Goal: Information Seeking & Learning: Learn about a topic

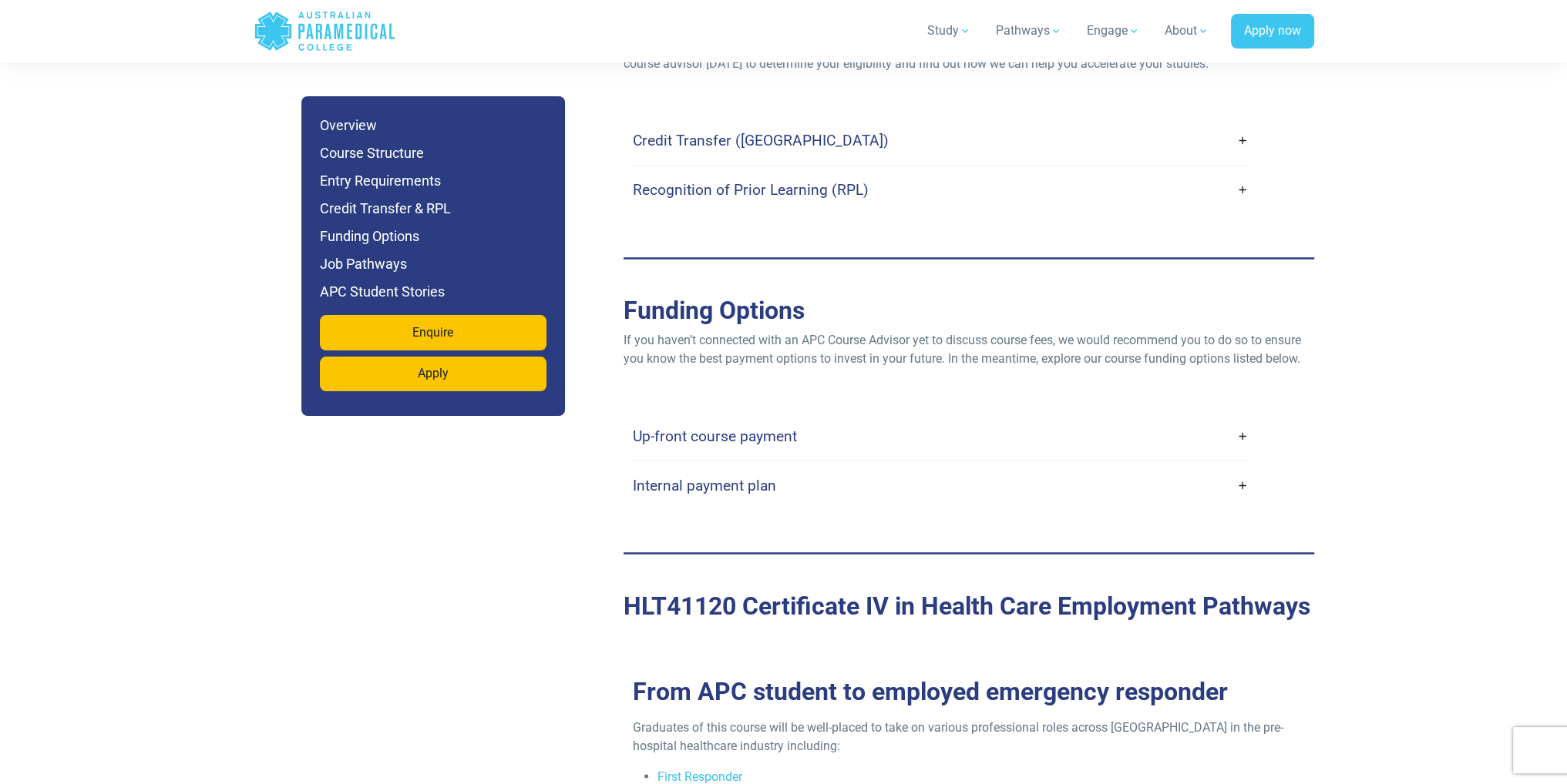
scroll to position [3544, 0]
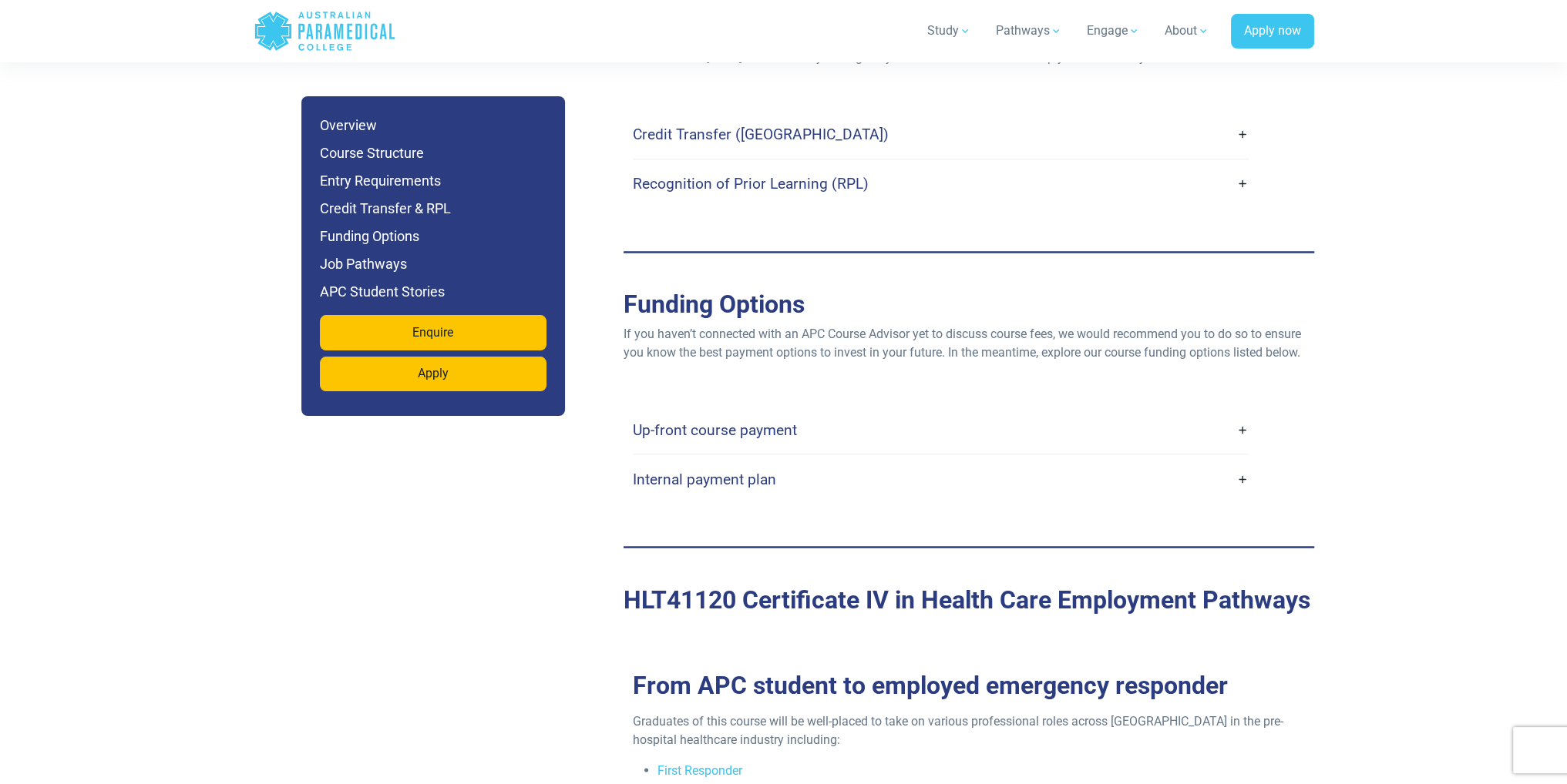
click at [815, 412] on link "Up-front course payment" at bounding box center [940, 429] width 616 height 36
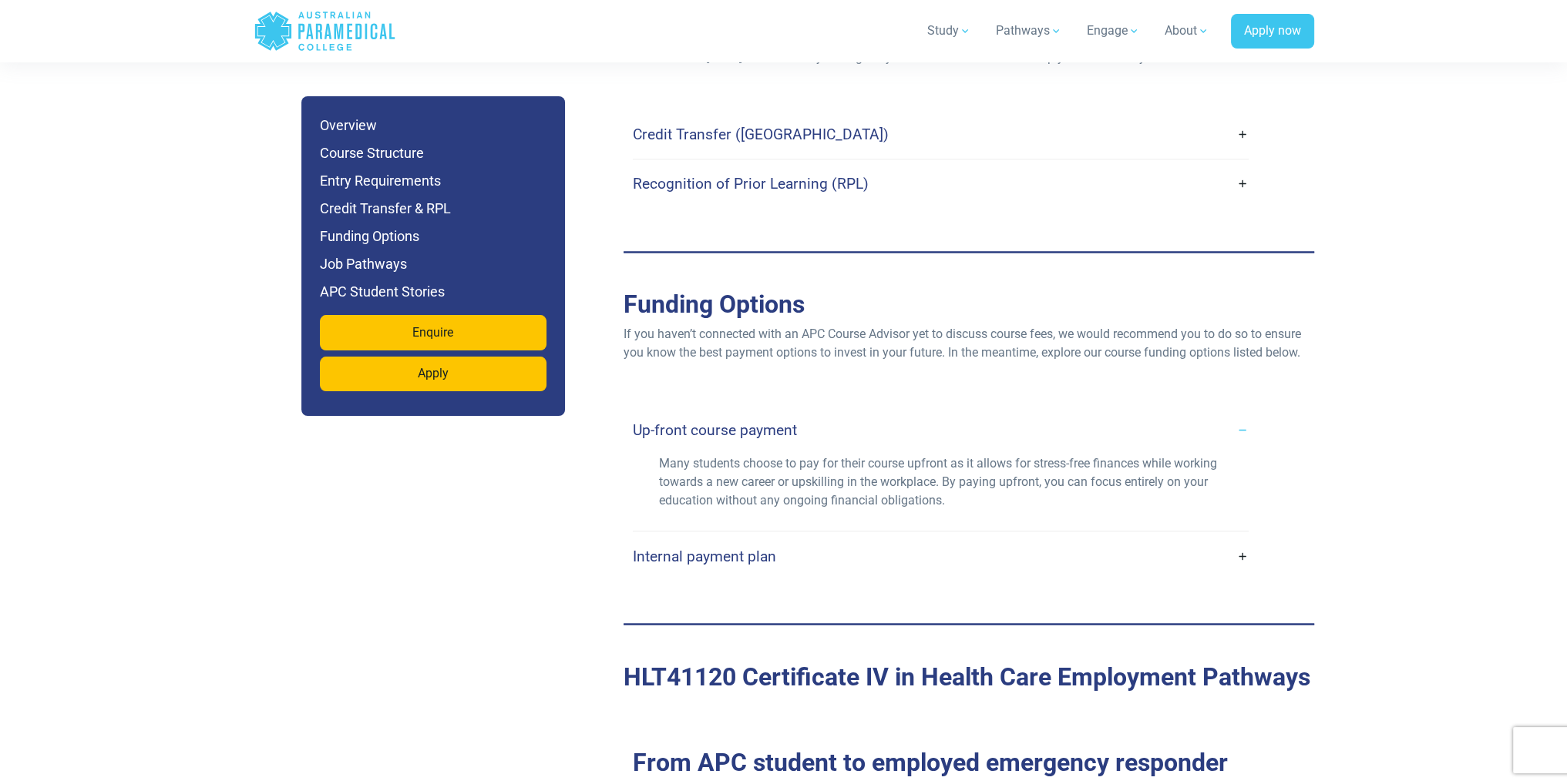
click at [807, 412] on link "Up-front course payment" at bounding box center [940, 429] width 616 height 36
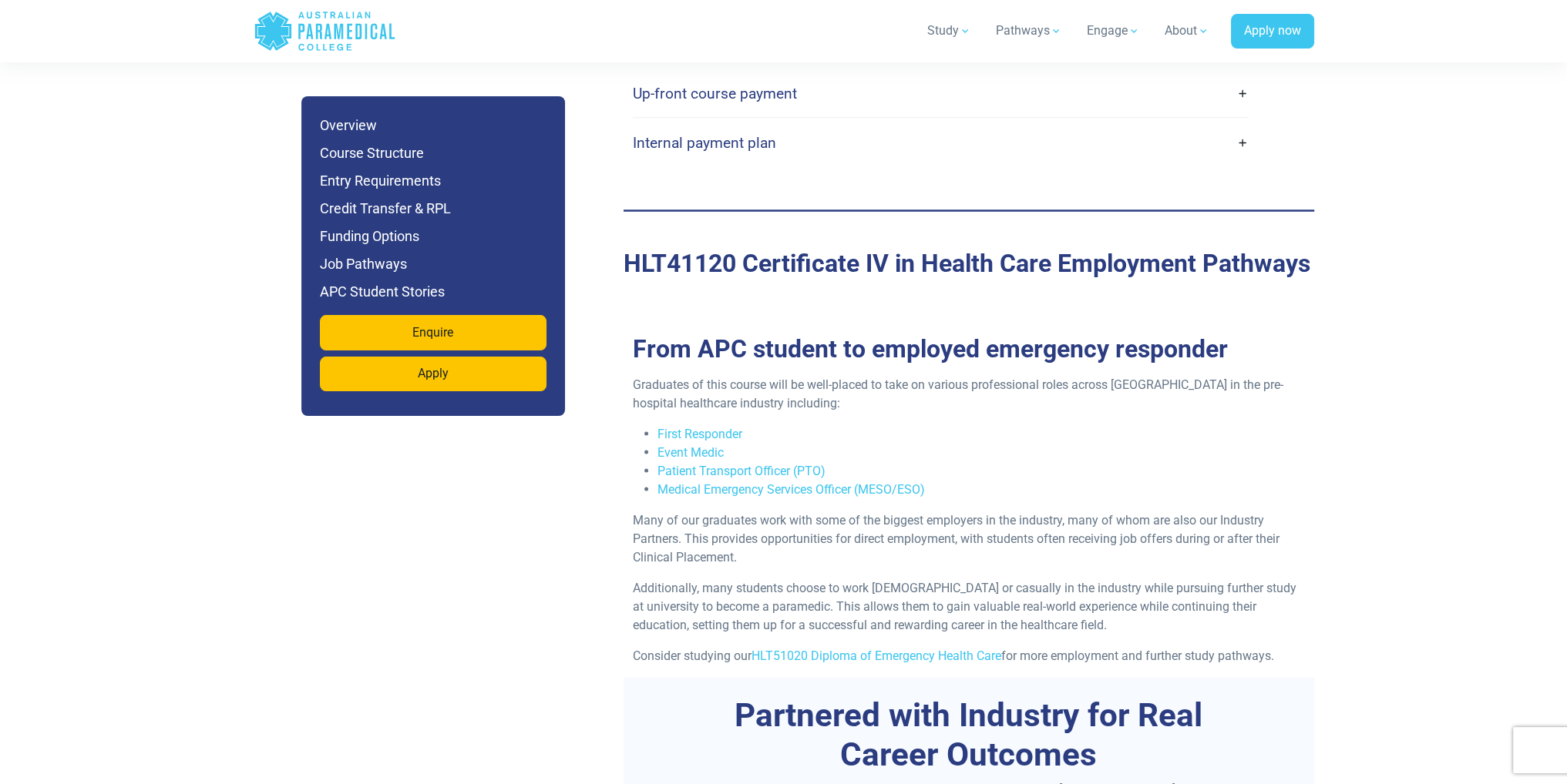
scroll to position [3929, 0]
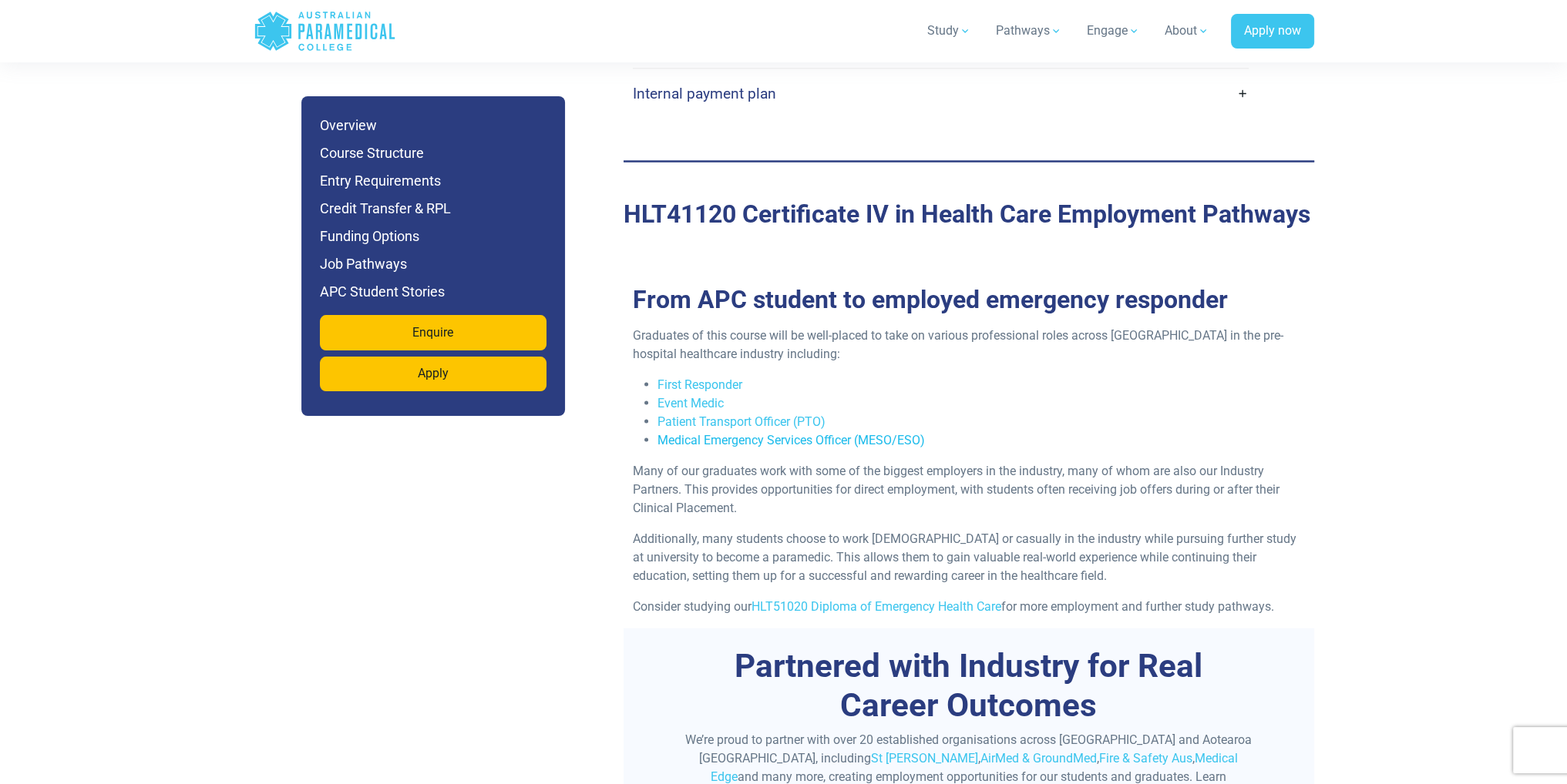
click at [723, 433] on link "Medical Emergency Services Officer (MESO/ESO)" at bounding box center [791, 441] width 267 height 14
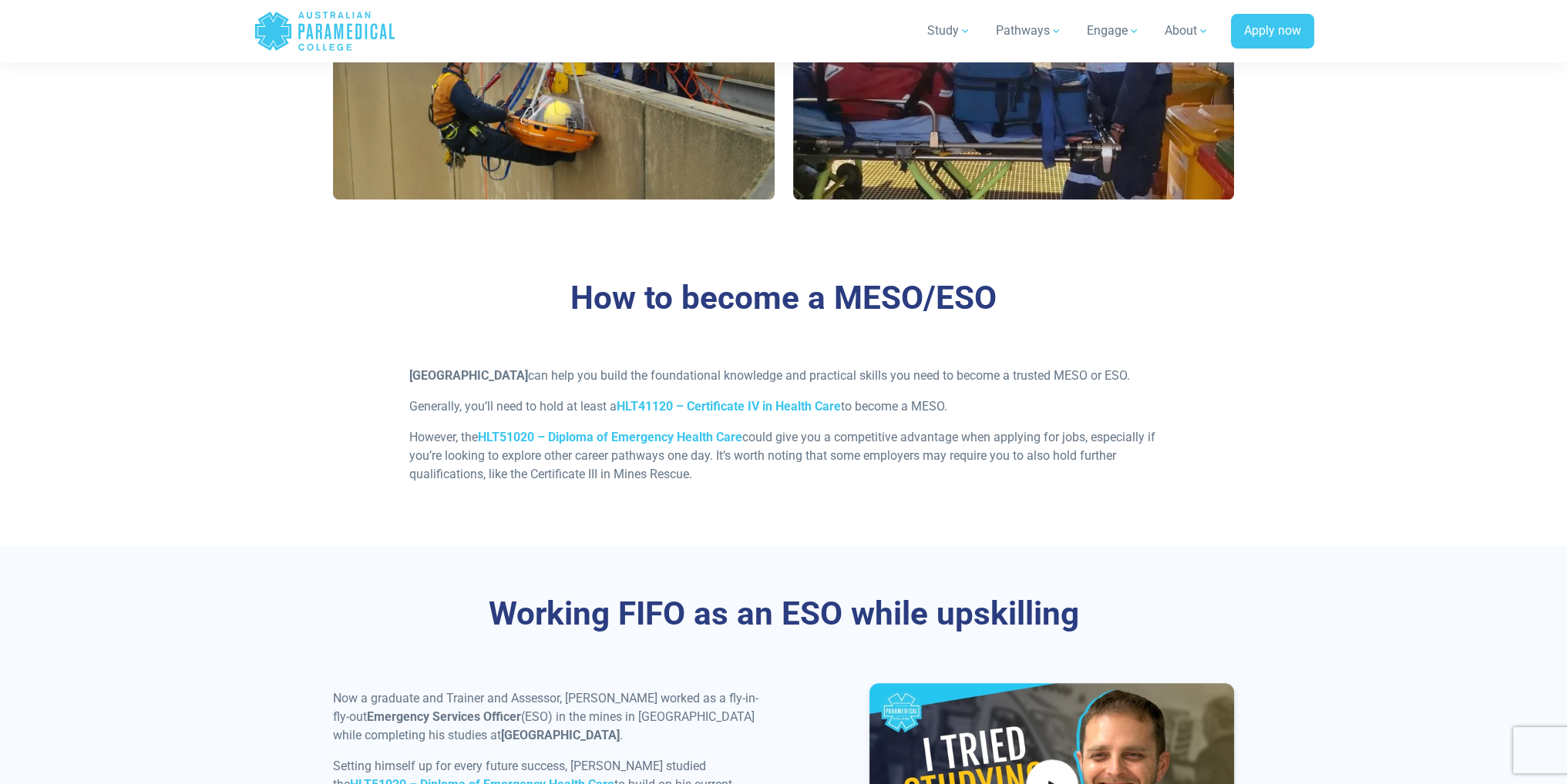
scroll to position [1618, 0]
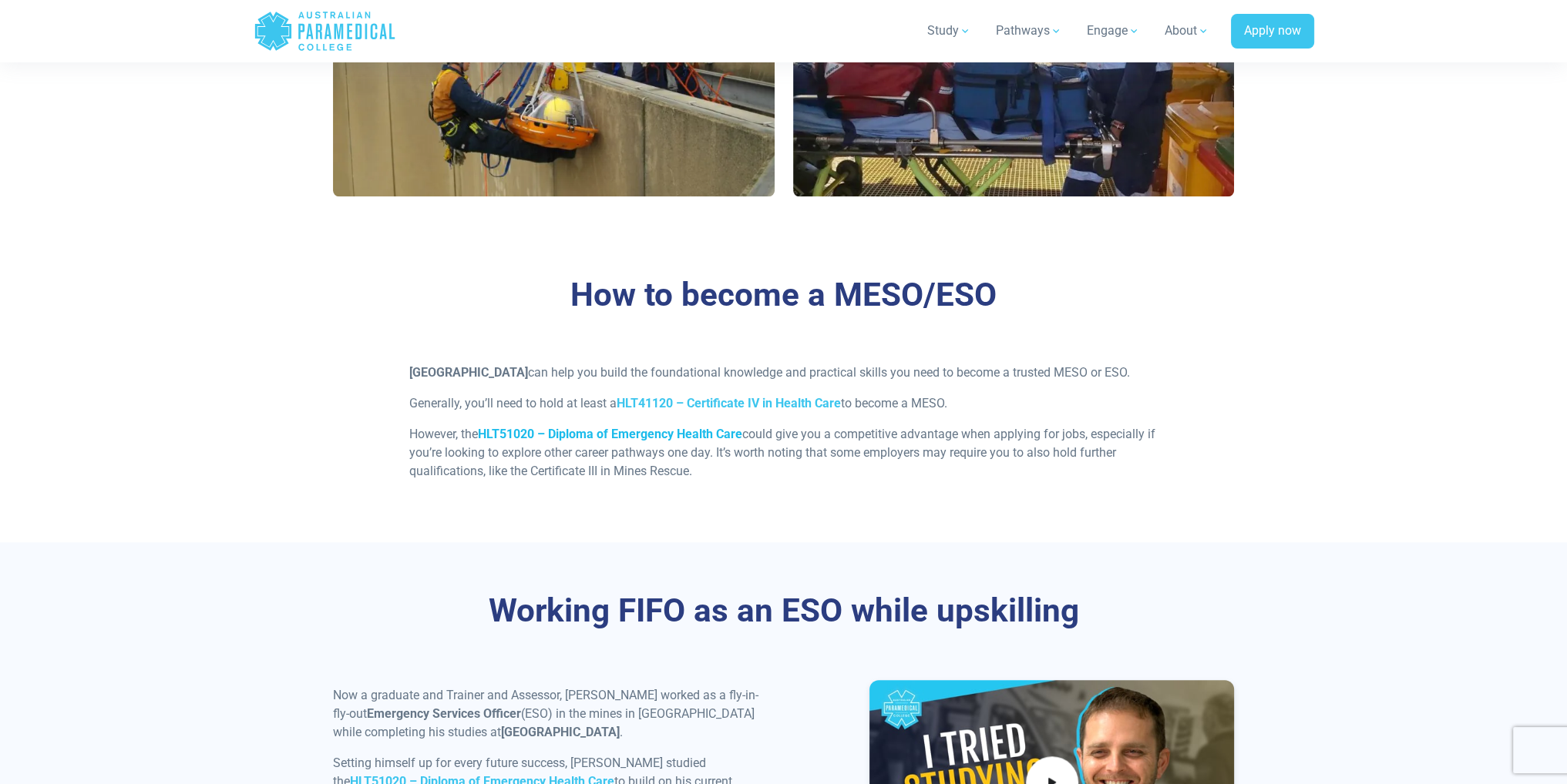
click at [511, 441] on strong "HLT51020 – Diploma of Emergency Health Care" at bounding box center [609, 434] width 264 height 14
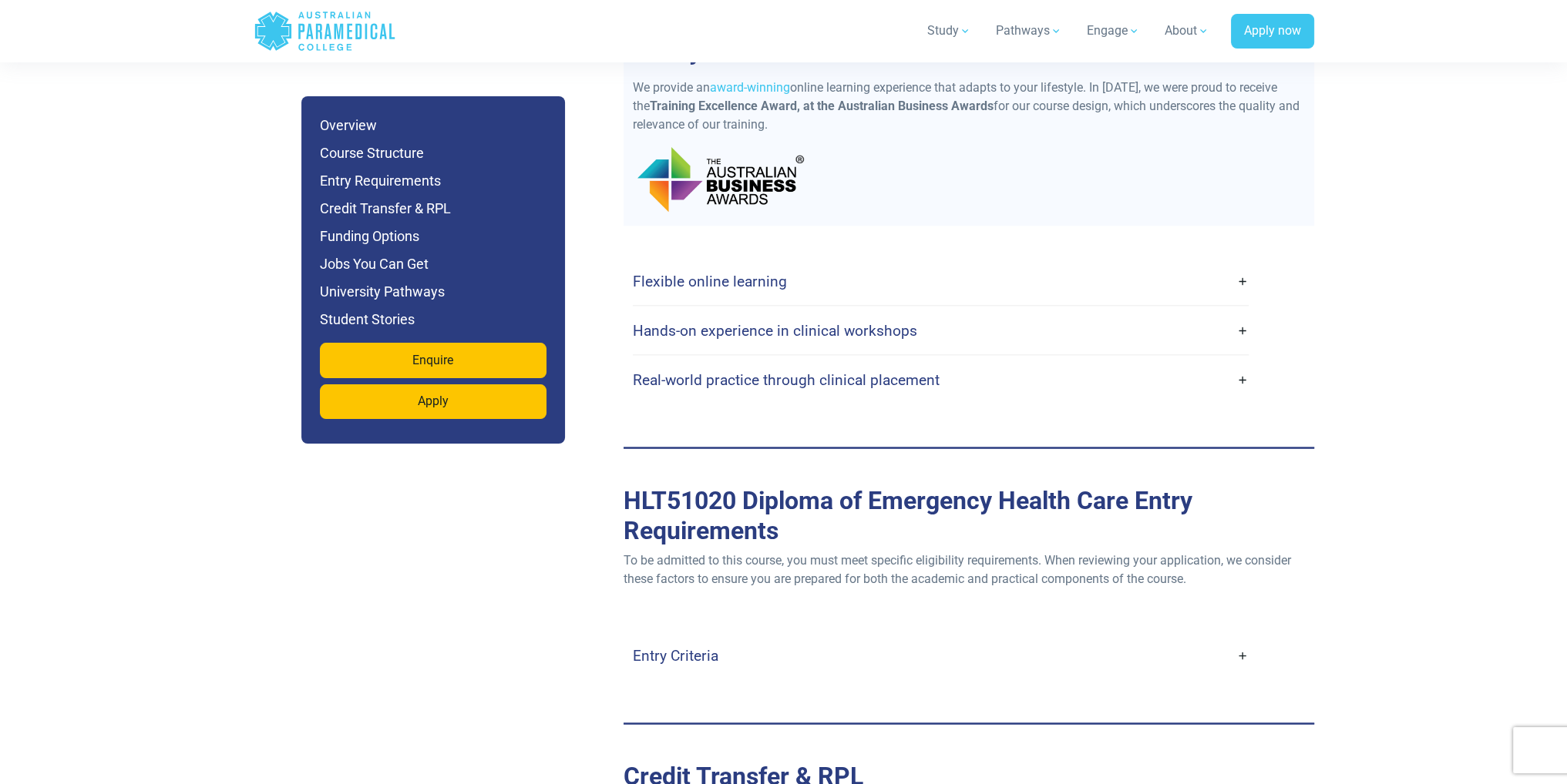
scroll to position [3852, 0]
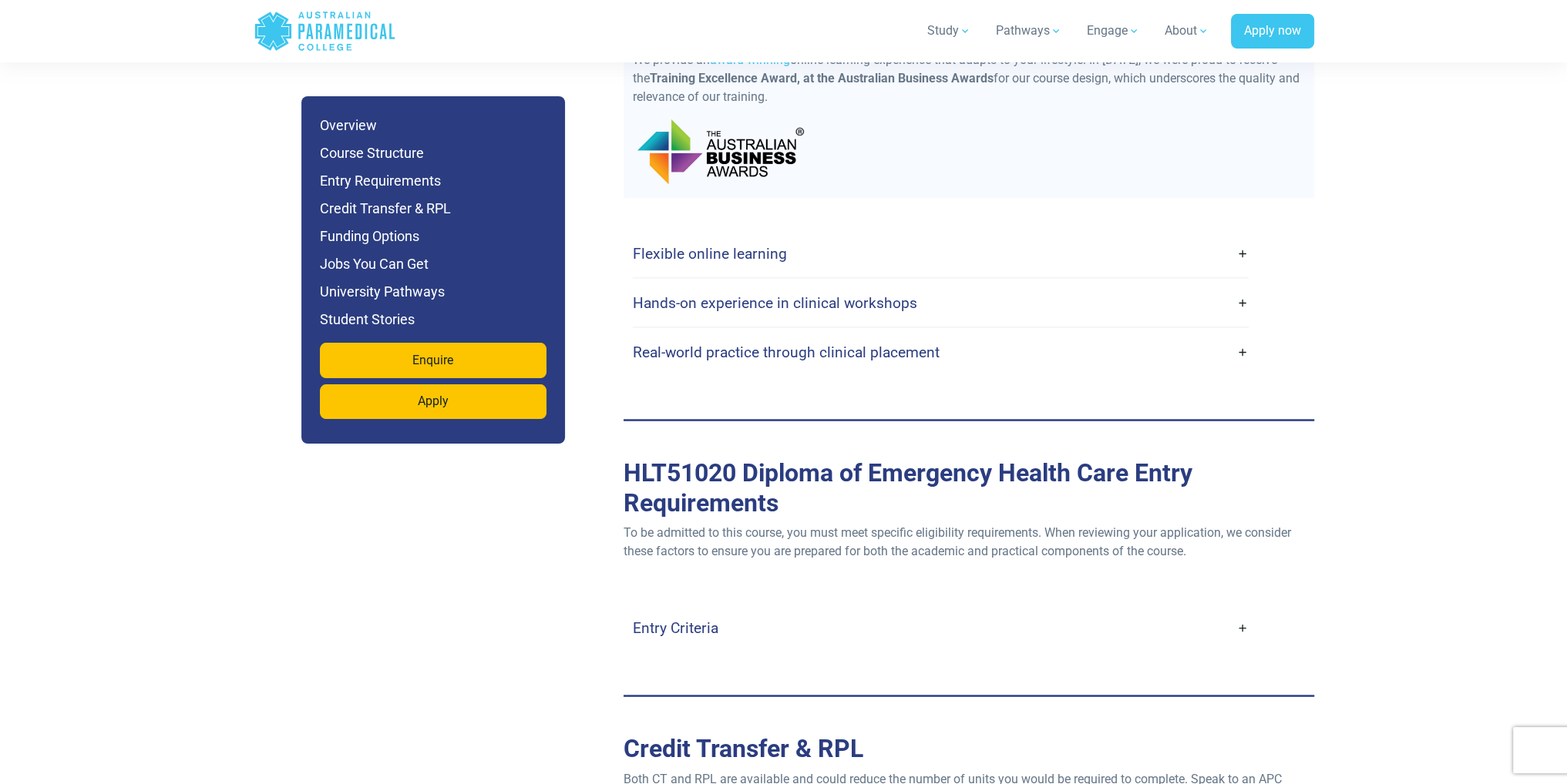
click at [687, 619] on h4 "Entry Criteria" at bounding box center [675, 628] width 86 height 18
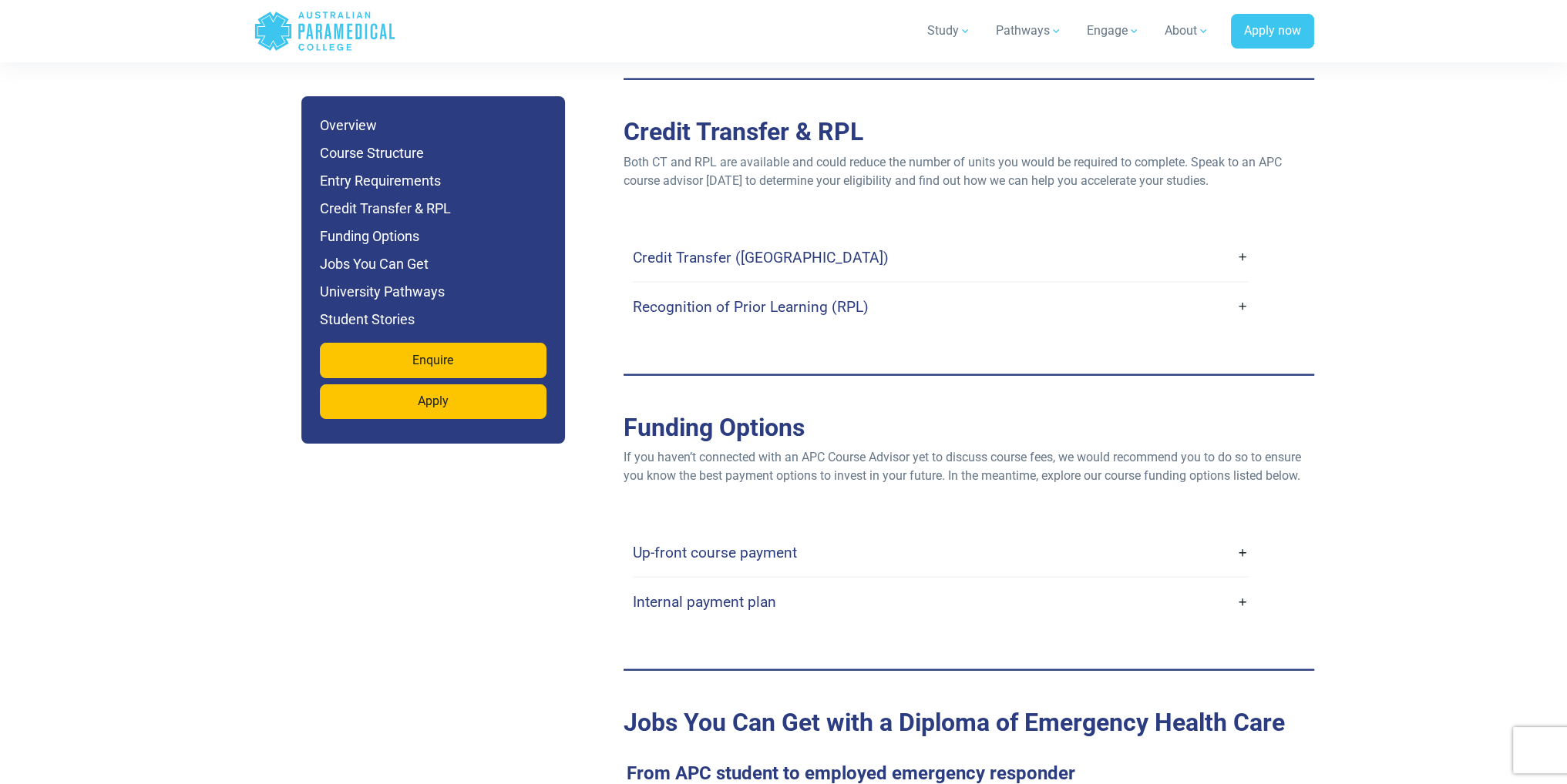
scroll to position [5084, 0]
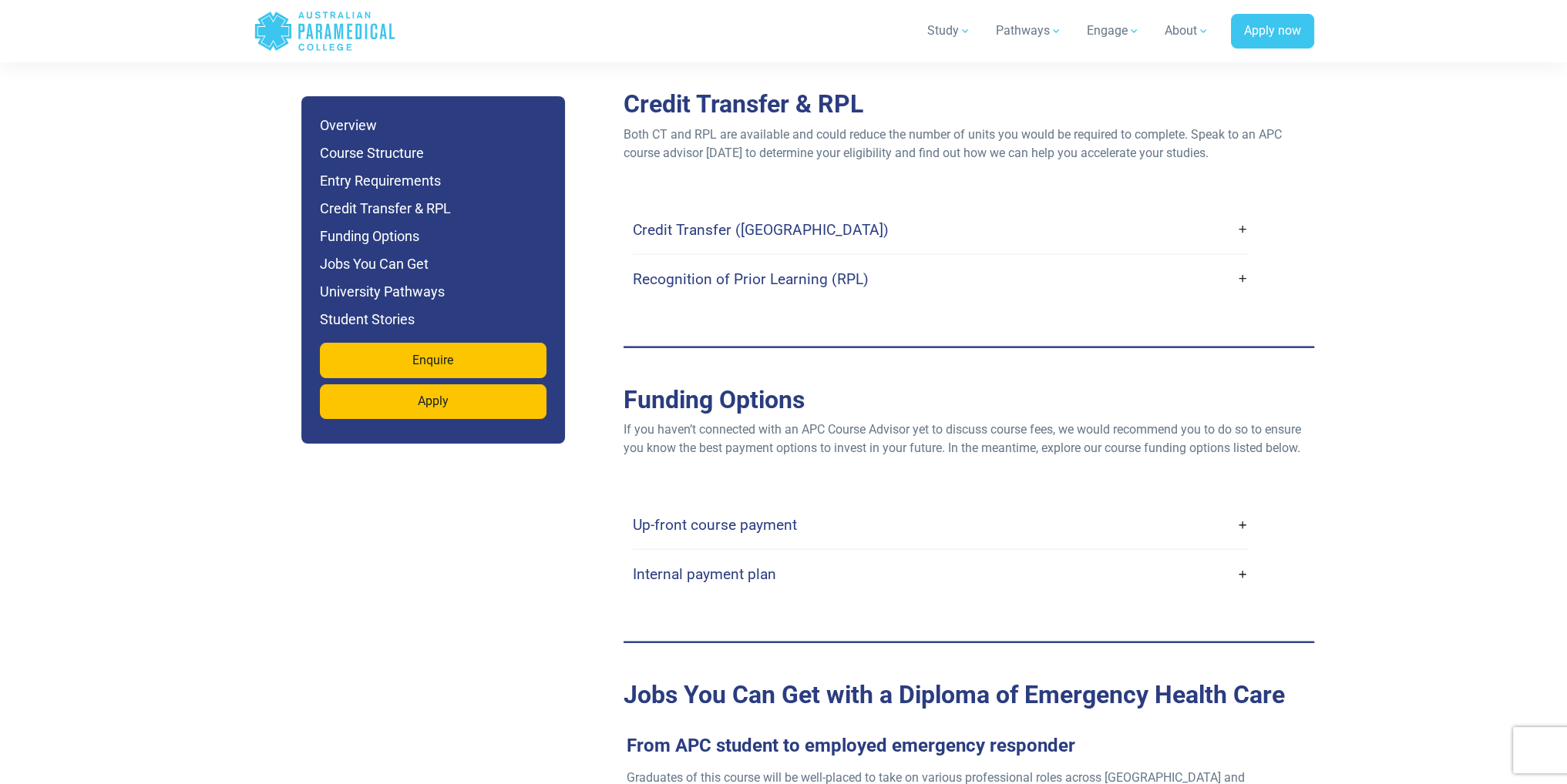
click at [712, 507] on link "Up-front course payment" at bounding box center [940, 525] width 616 height 36
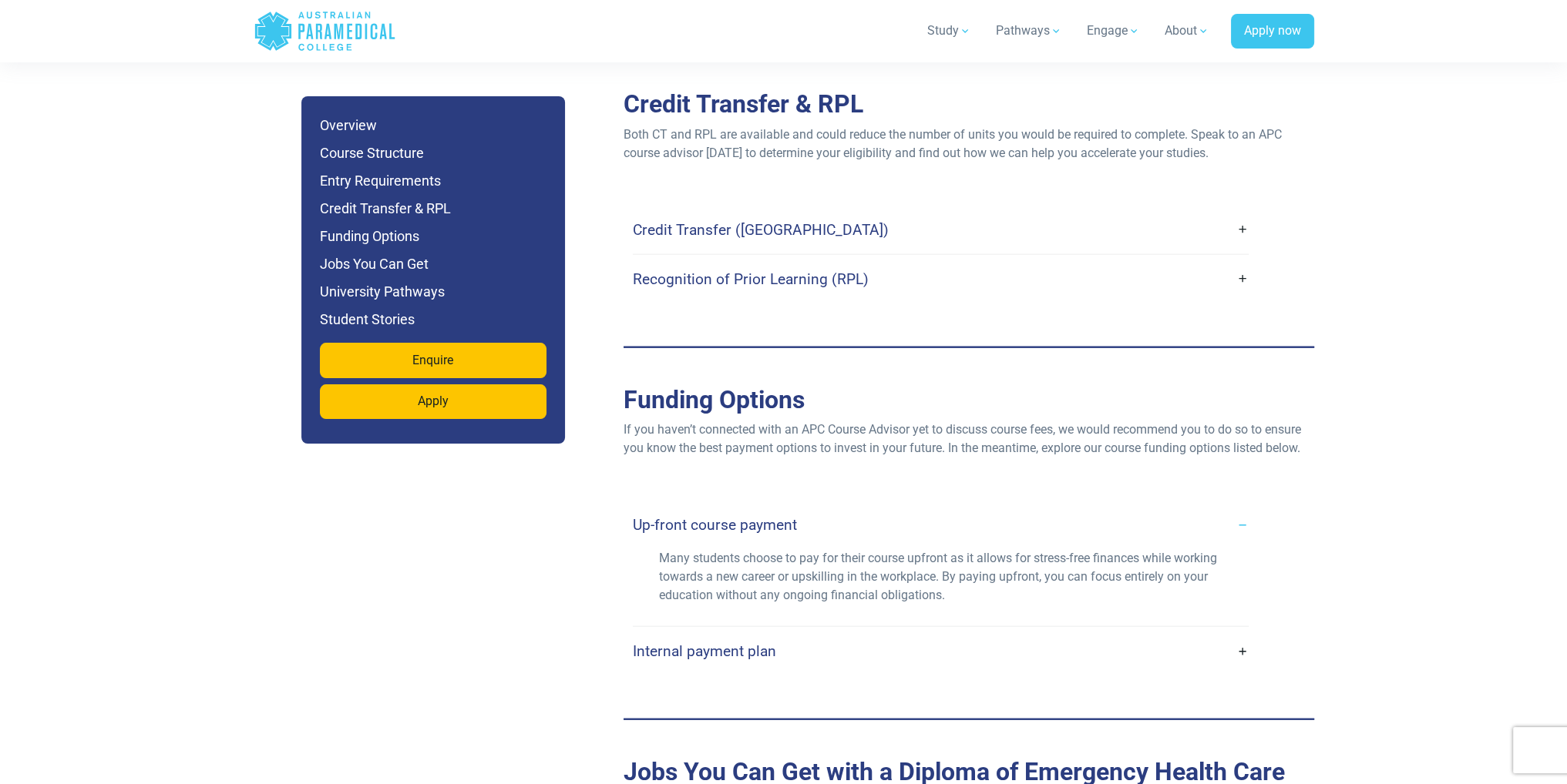
click at [665, 643] on h4 "Internal payment plan" at bounding box center [704, 652] width 144 height 18
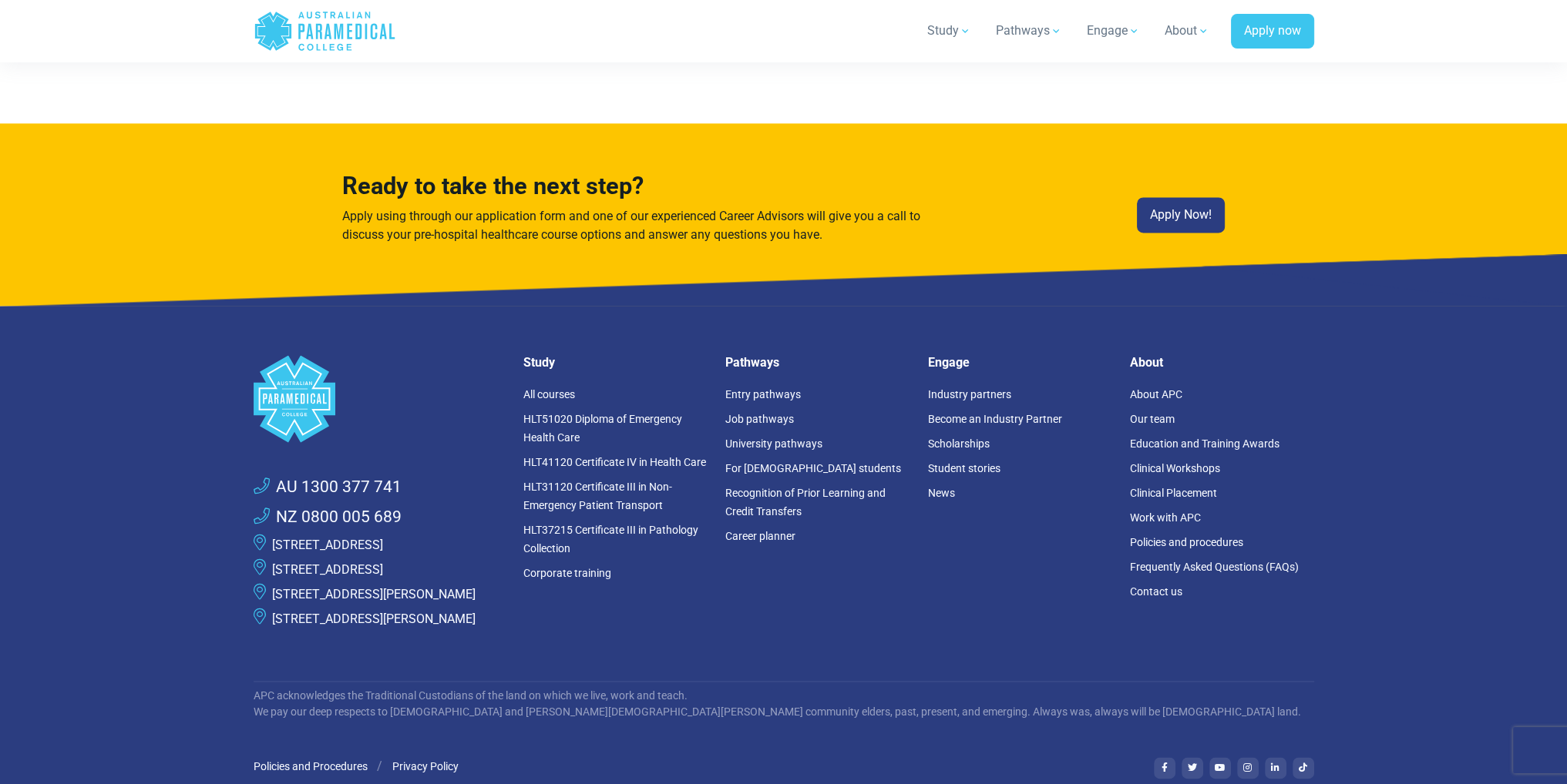
scroll to position [10709, 0]
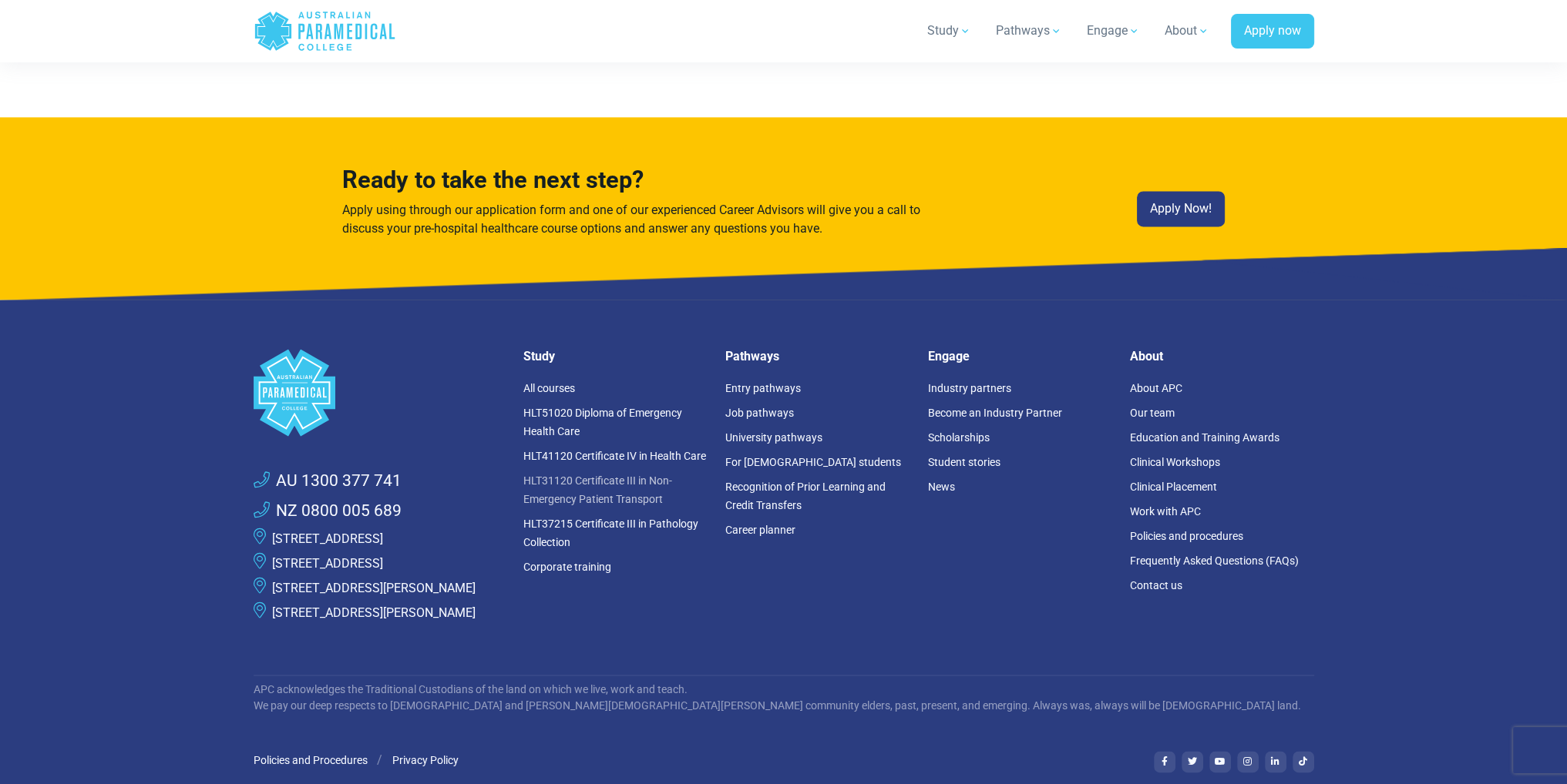
click at [615, 474] on link "HLT31120 Certificate III in Non-Emergency Patient Transport" at bounding box center [597, 489] width 149 height 30
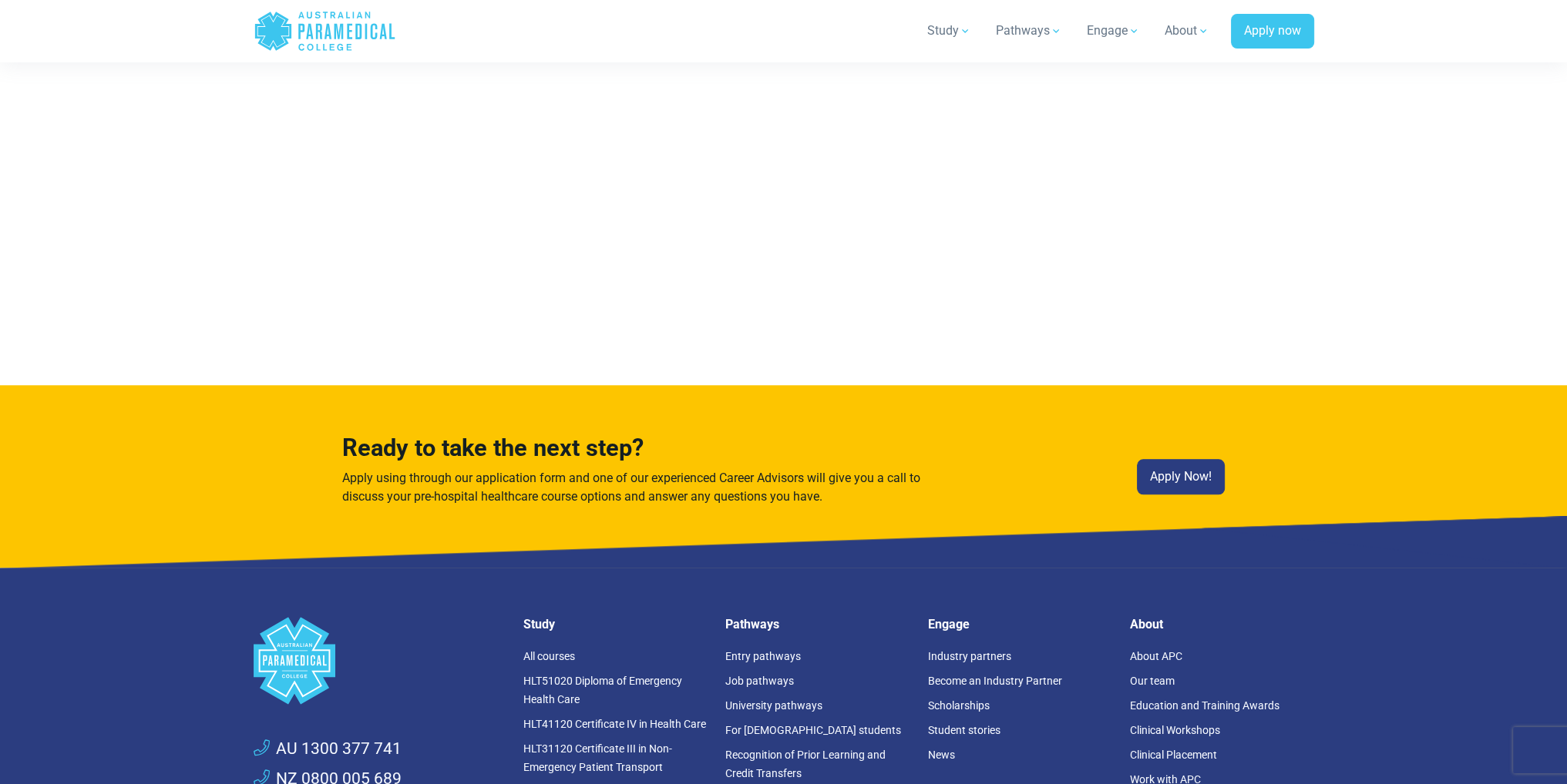
scroll to position [10015, 0]
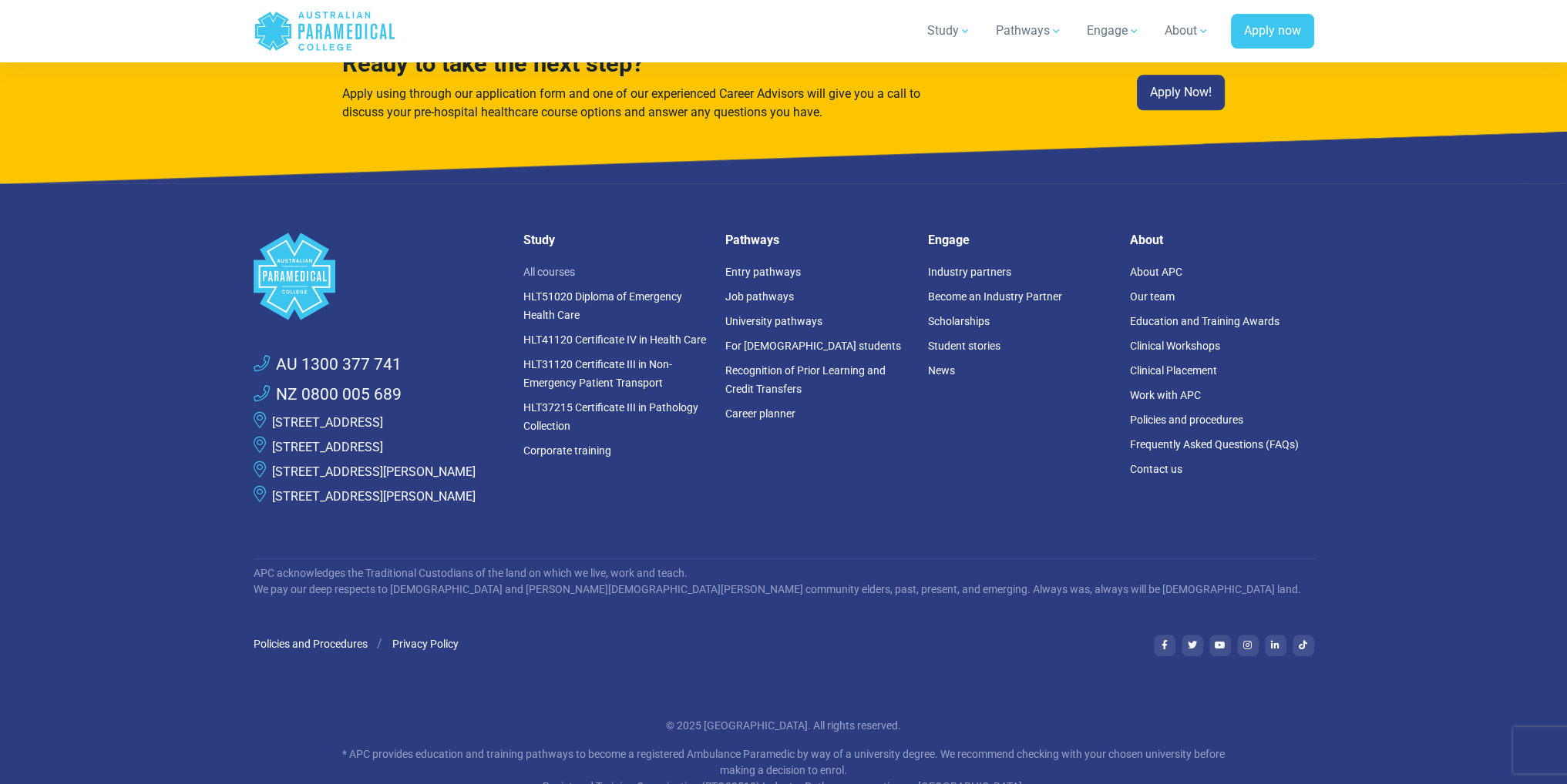
click at [556, 266] on link "All courses" at bounding box center [549, 271] width 51 height 12
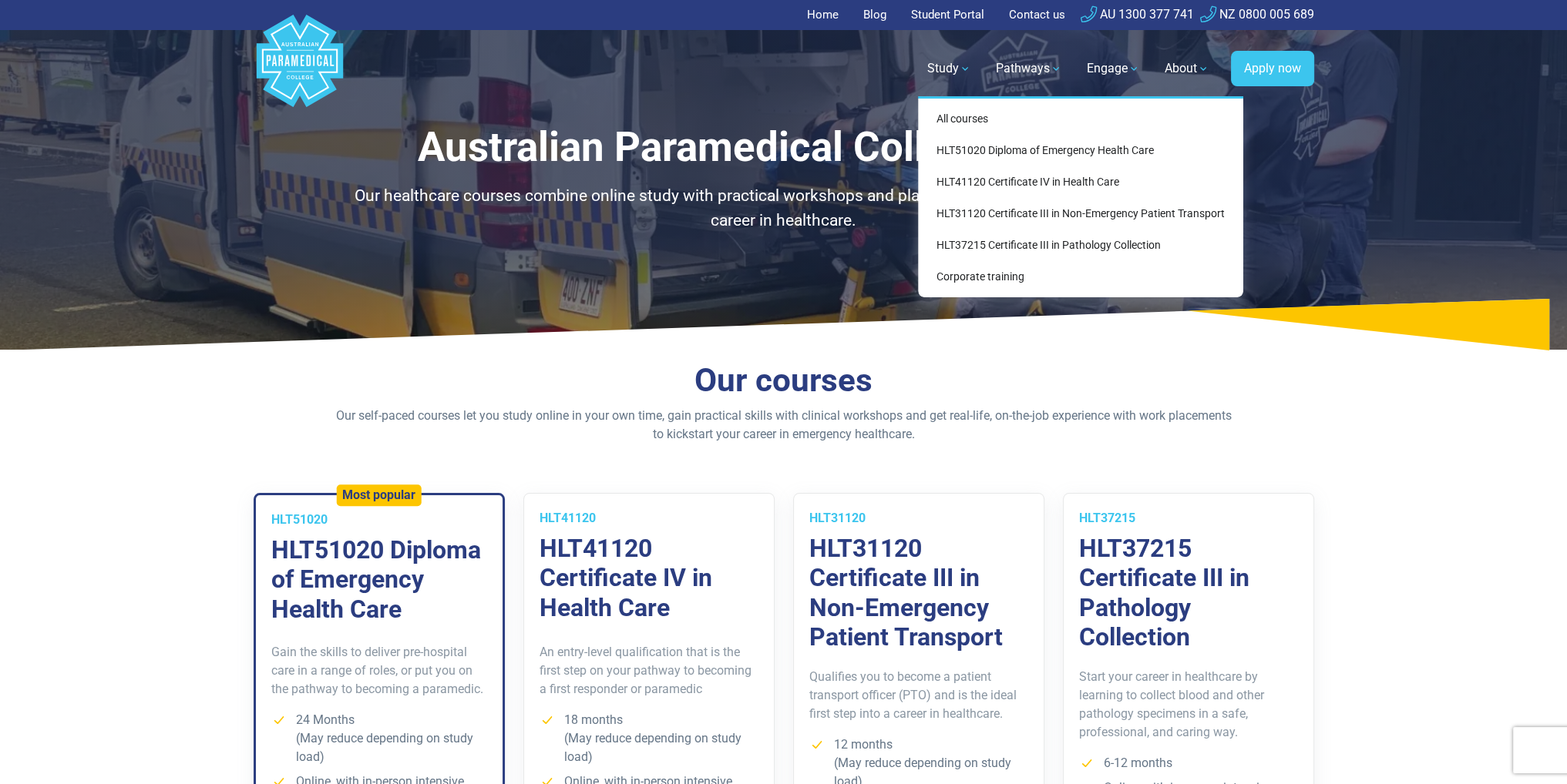
click at [966, 71] on link "Study" at bounding box center [949, 69] width 63 height 43
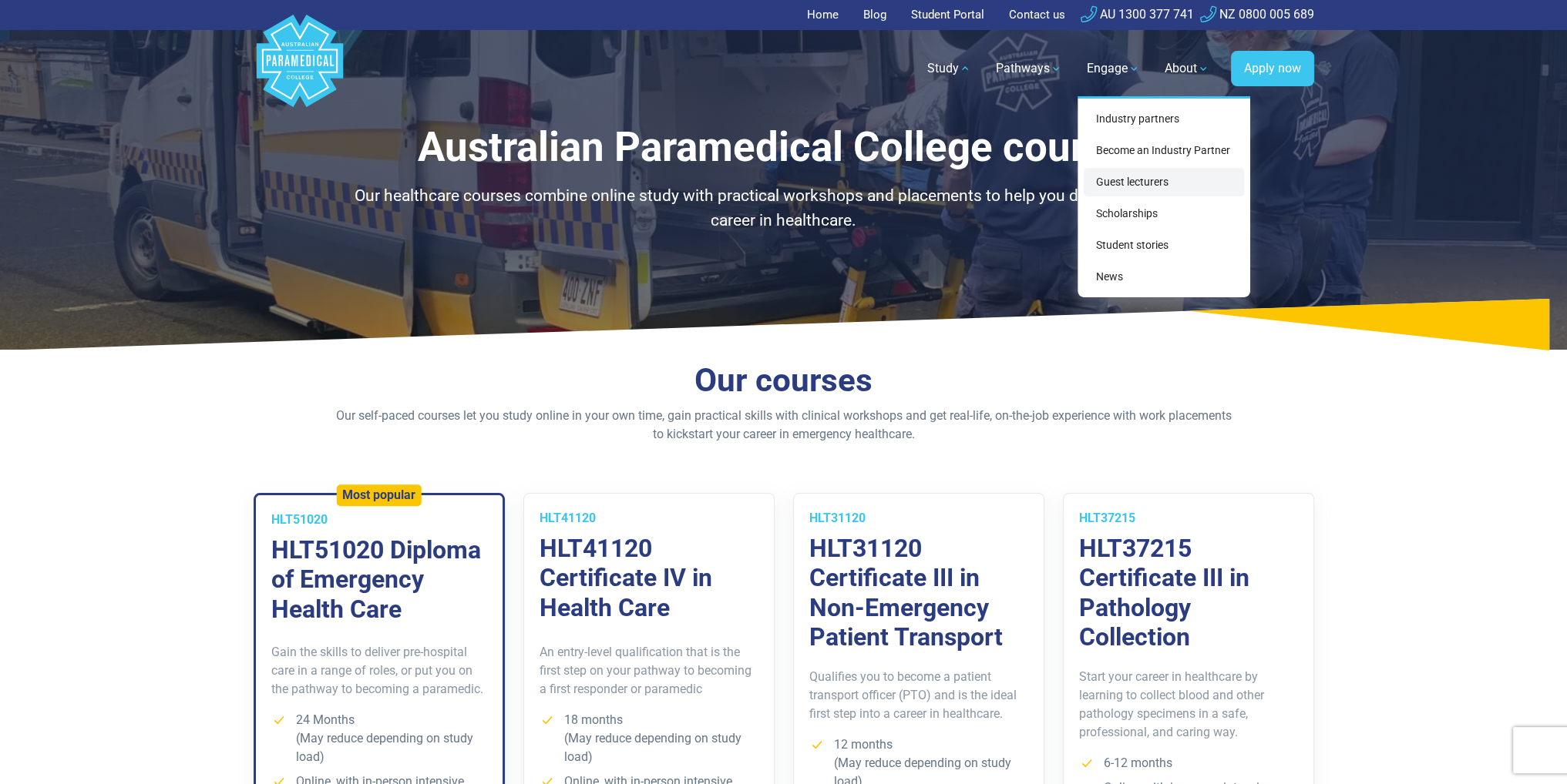
click at [1146, 183] on link "Guest lecturers" at bounding box center [1164, 182] width 161 height 29
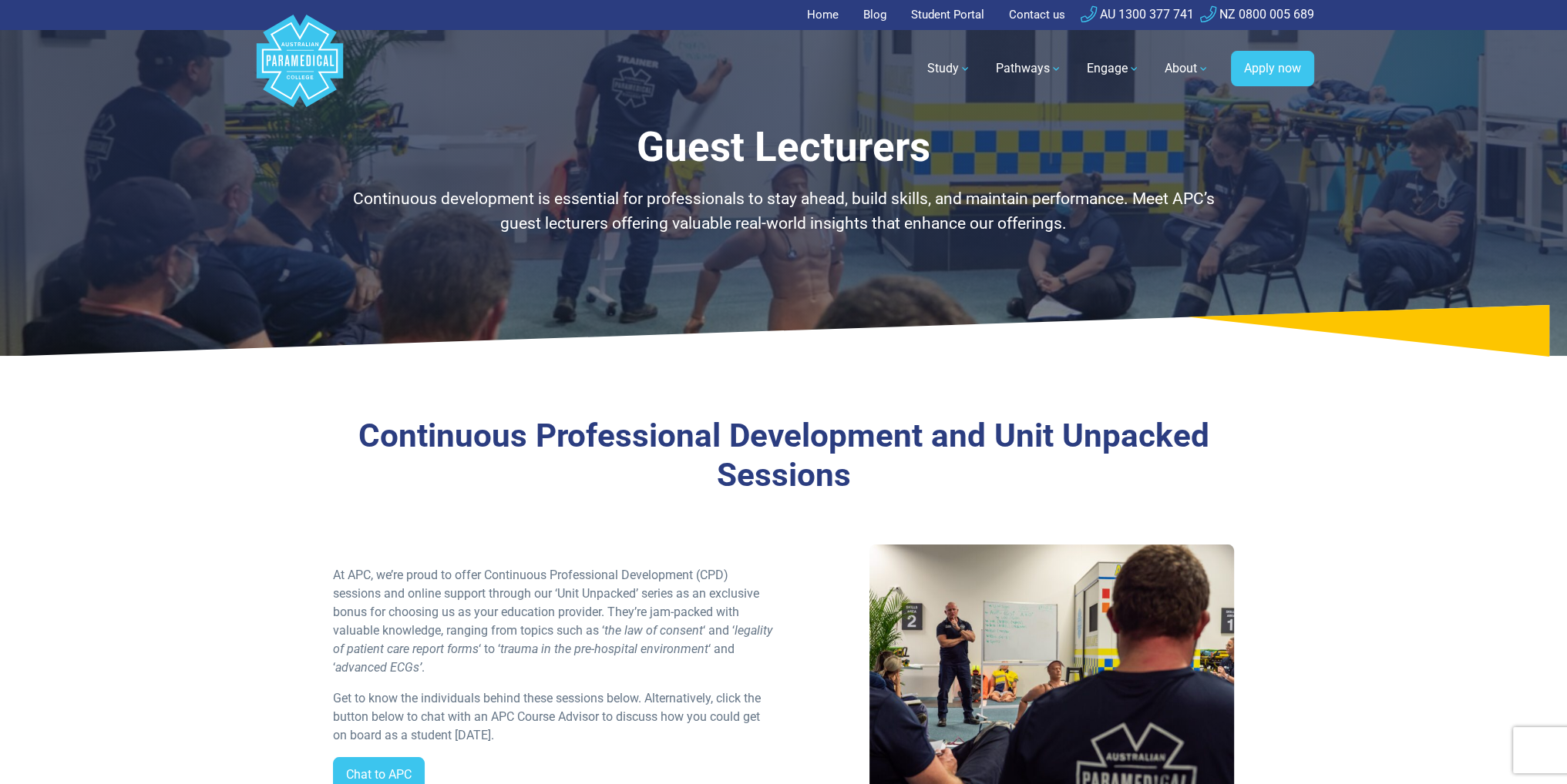
click at [820, 19] on link "Home" at bounding box center [827, 14] width 41 height 30
